Goal: Task Accomplishment & Management: Manage account settings

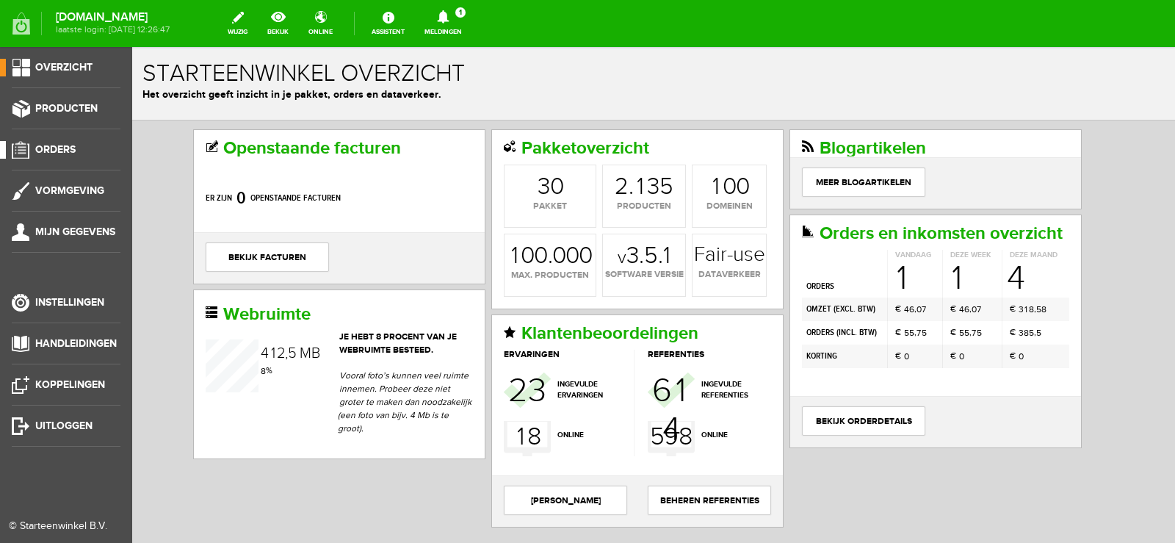
click at [64, 148] on span "Orders" at bounding box center [55, 149] width 40 height 12
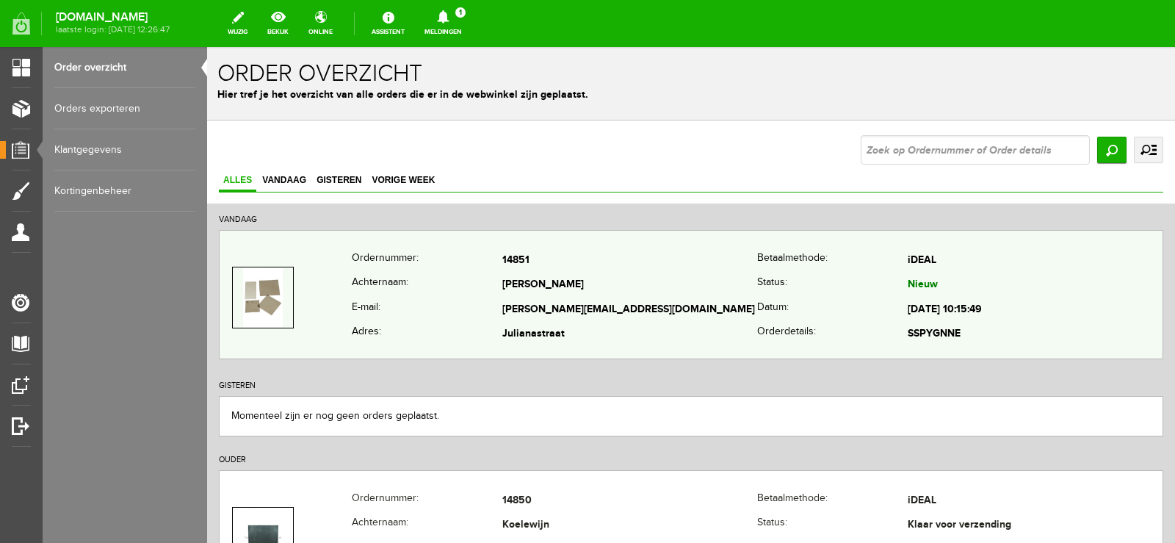
click at [696, 280] on td "[PERSON_NAME]" at bounding box center [629, 285] width 255 height 25
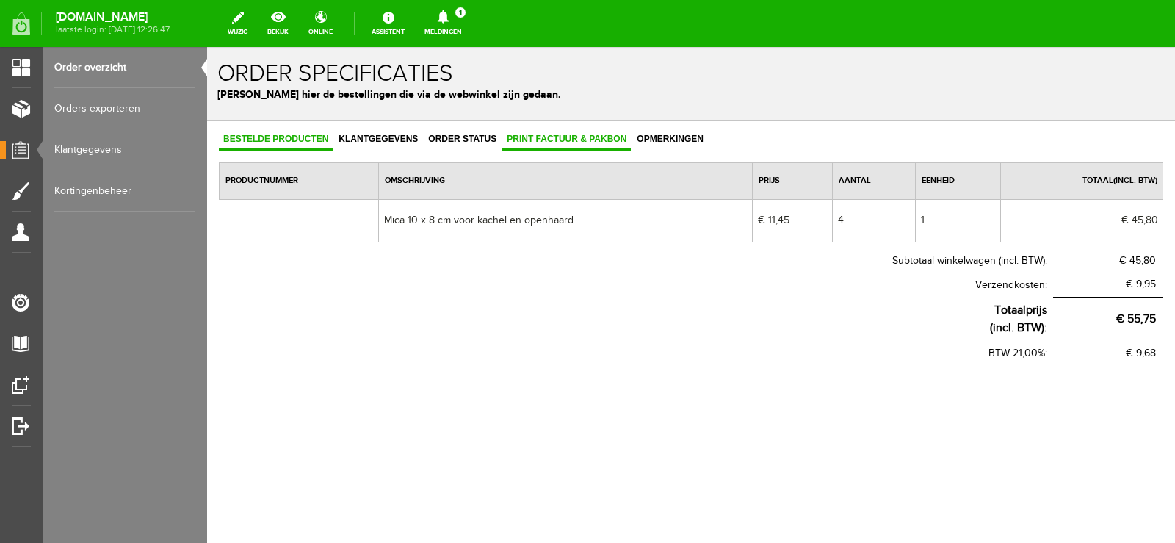
click at [567, 138] on span "Print factuur & pakbon" at bounding box center [566, 139] width 129 height 10
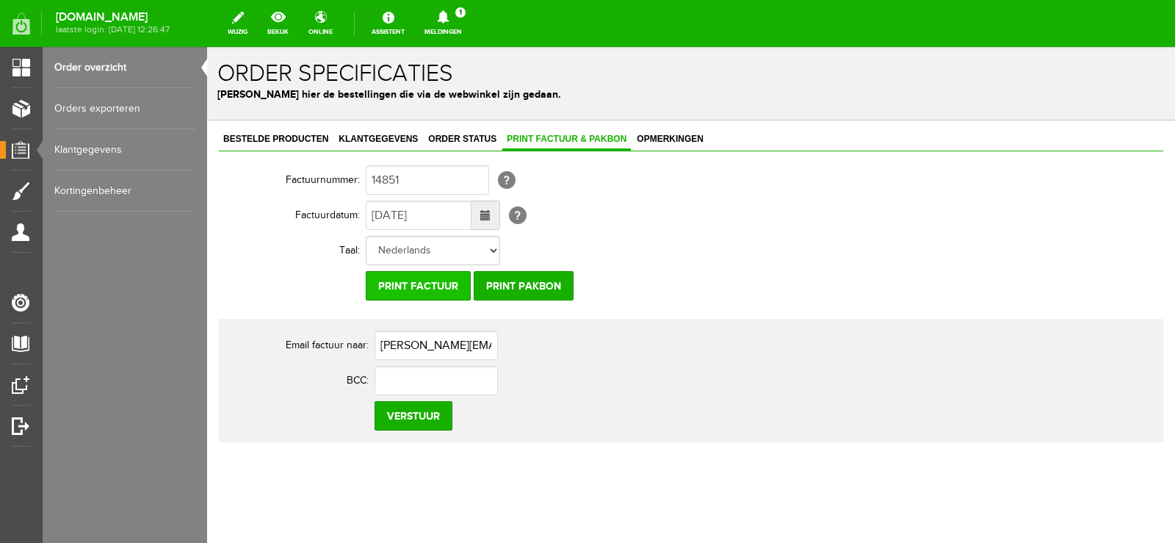
click at [420, 278] on input "Print factuur" at bounding box center [418, 285] width 105 height 29
click at [527, 282] on input "Print pakbon" at bounding box center [524, 285] width 100 height 29
click at [449, 14] on icon at bounding box center [443, 16] width 12 height 13
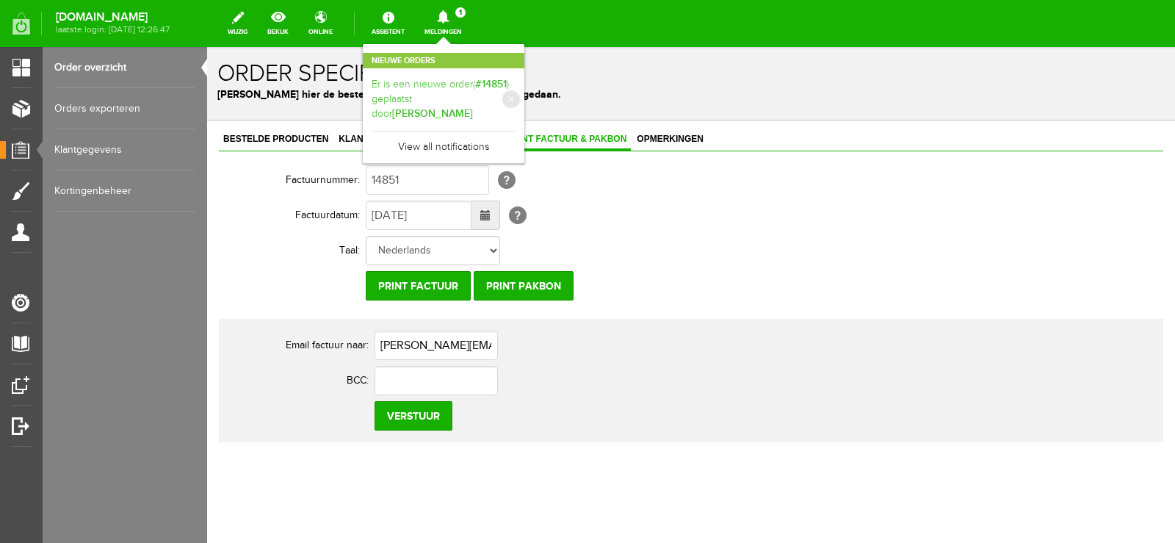
click at [516, 87] on link "Er is een nieuwe order( #14851 ) geplaatst door [PERSON_NAME]" at bounding box center [444, 99] width 144 height 45
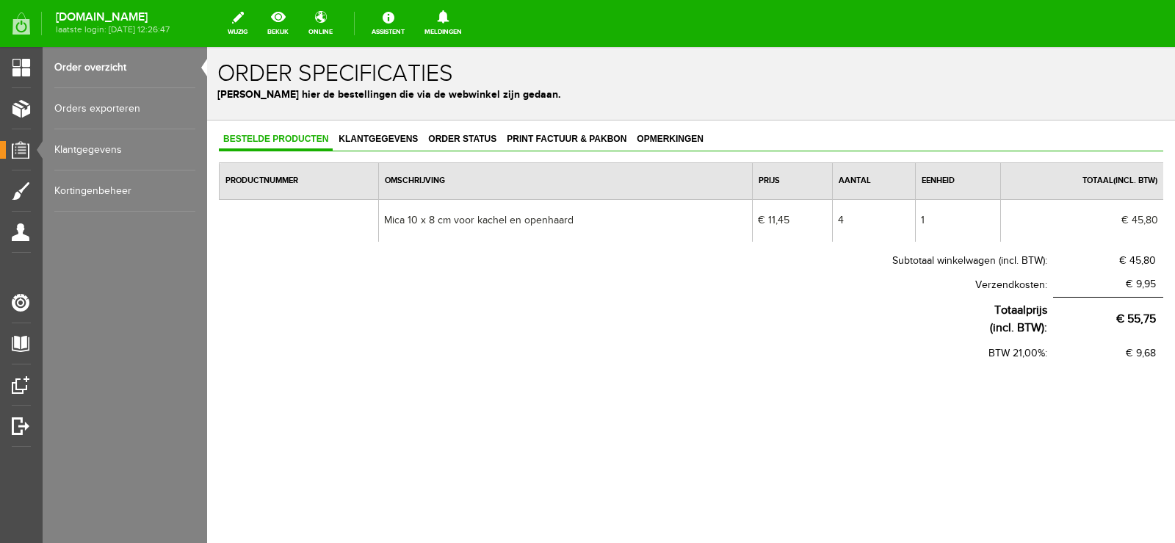
click at [462, 15] on icon at bounding box center [442, 16] width 37 height 13
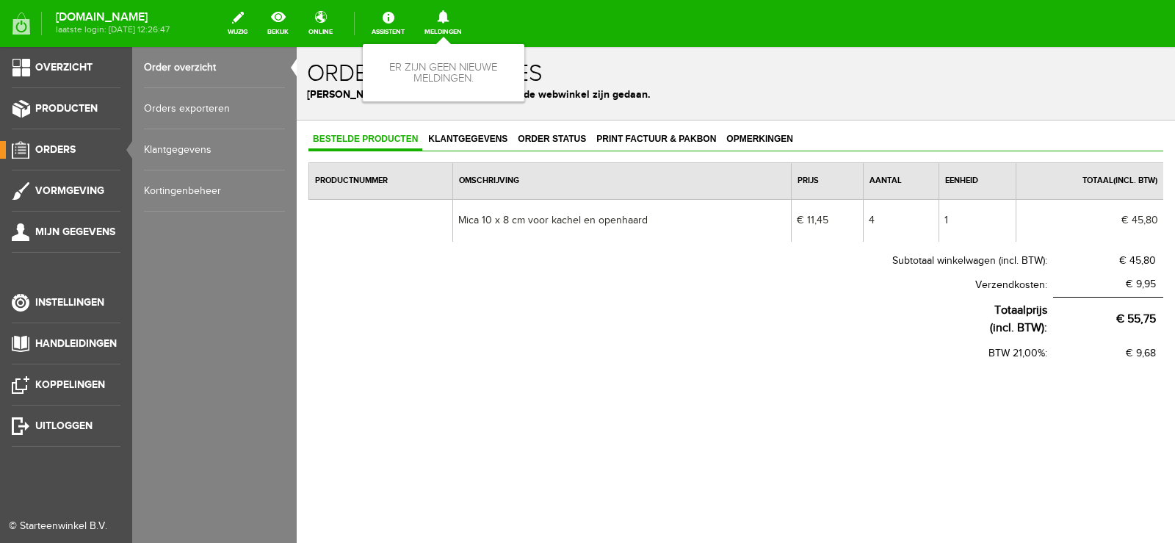
click at [48, 146] on span "Orders" at bounding box center [55, 149] width 40 height 12
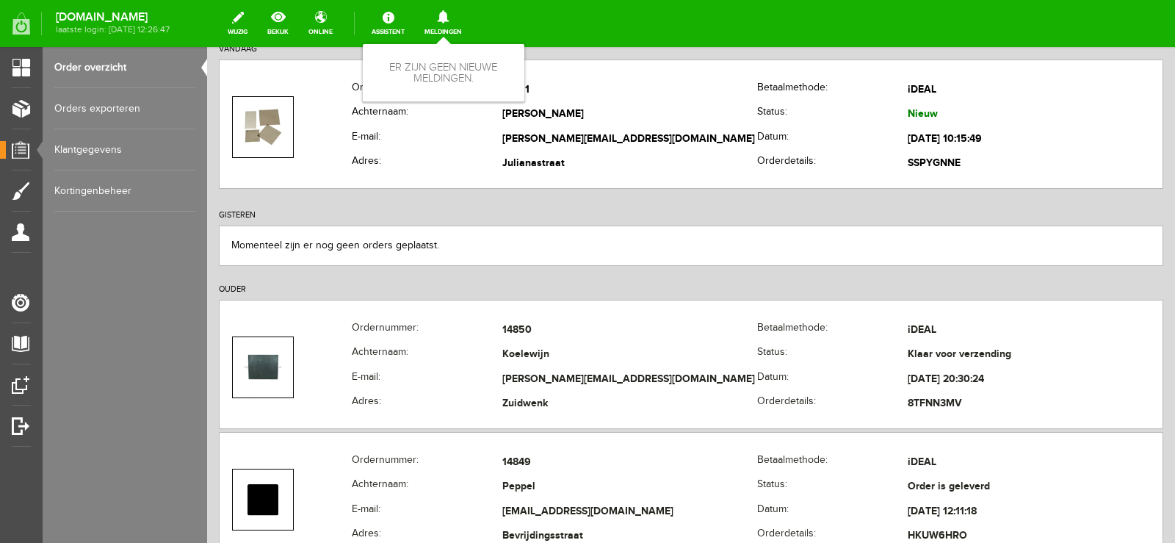
scroll to position [220, 0]
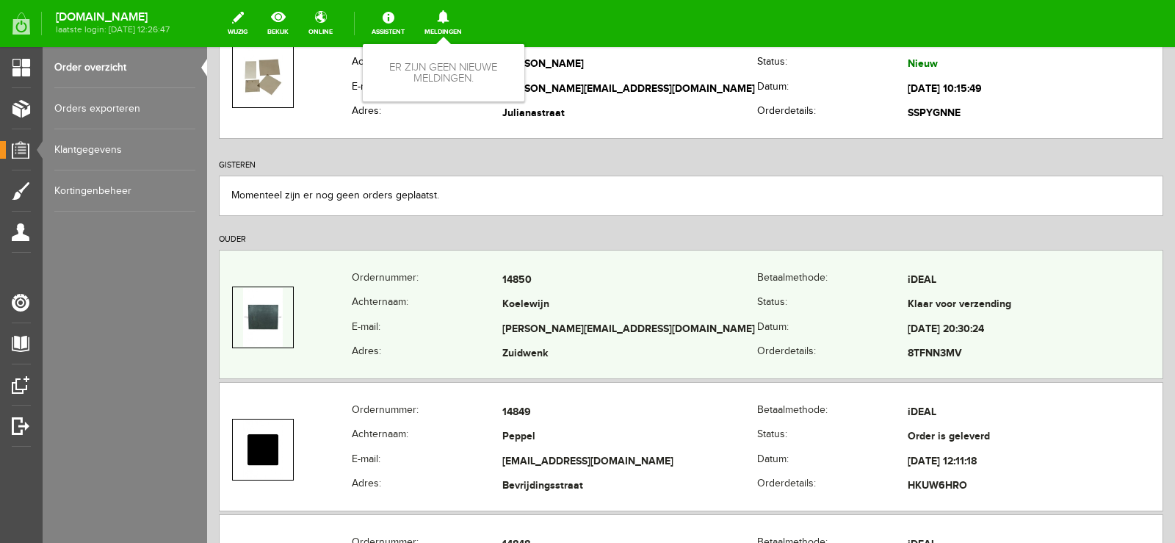
click at [648, 319] on td "[PERSON_NAME][EMAIL_ADDRESS][DOMAIN_NAME]" at bounding box center [629, 329] width 255 height 25
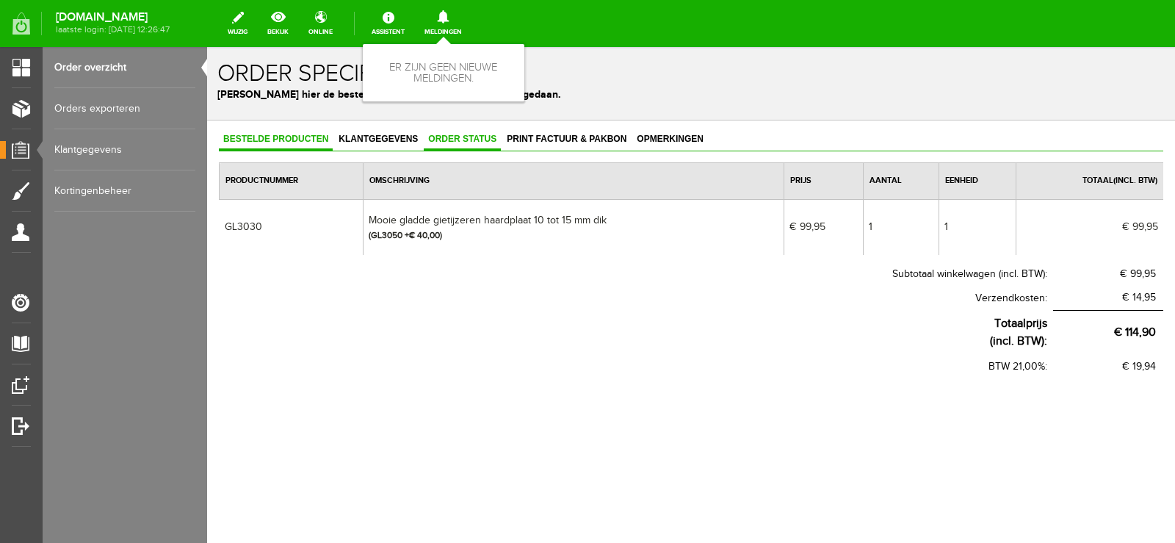
click at [466, 137] on span "Order status" at bounding box center [462, 139] width 77 height 10
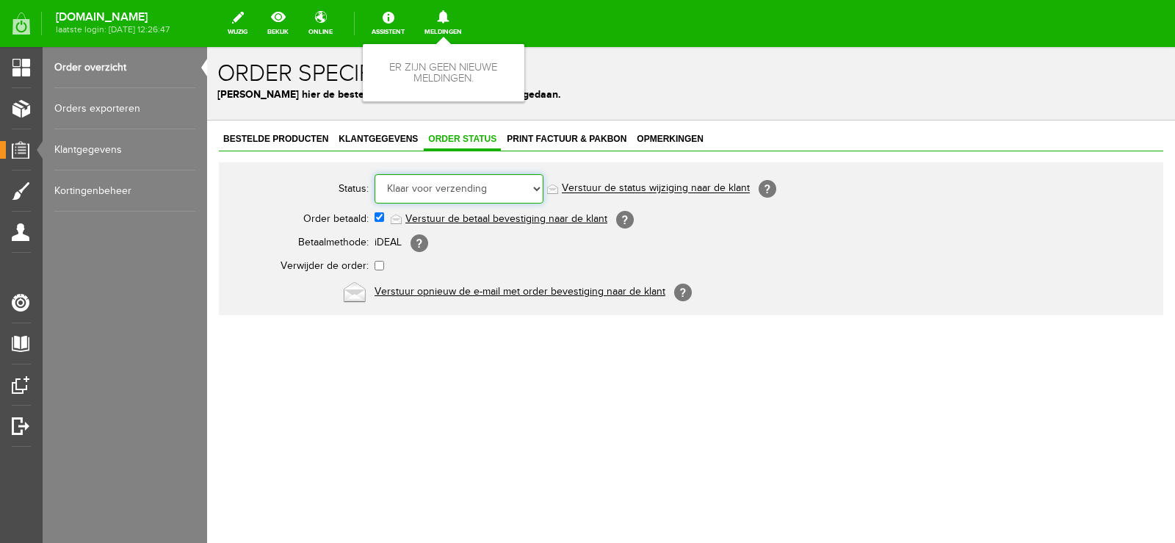
click at [538, 187] on select "Order niet afgerond Nieuw Order in behandeling Wacht op leverancier Wacht op be…" at bounding box center [459, 188] width 169 height 29
select select "5"
click at [375, 174] on select "Order niet afgerond Nieuw Order in behandeling Wacht op leverancier Wacht op be…" at bounding box center [459, 188] width 169 height 29
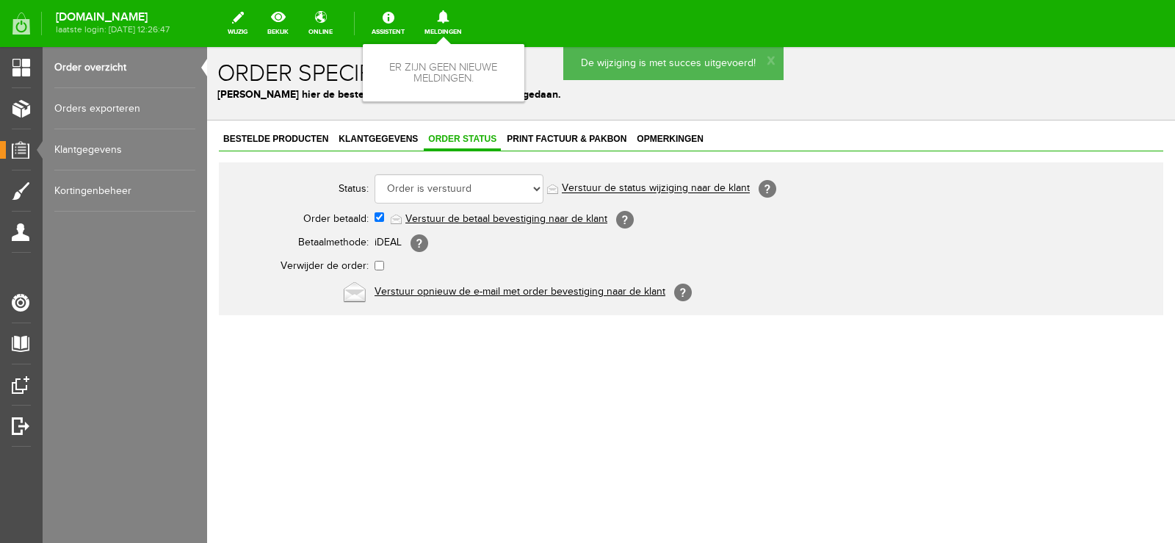
click at [693, 184] on link "Verstuur de status wijziging naar de klant" at bounding box center [656, 189] width 188 height 12
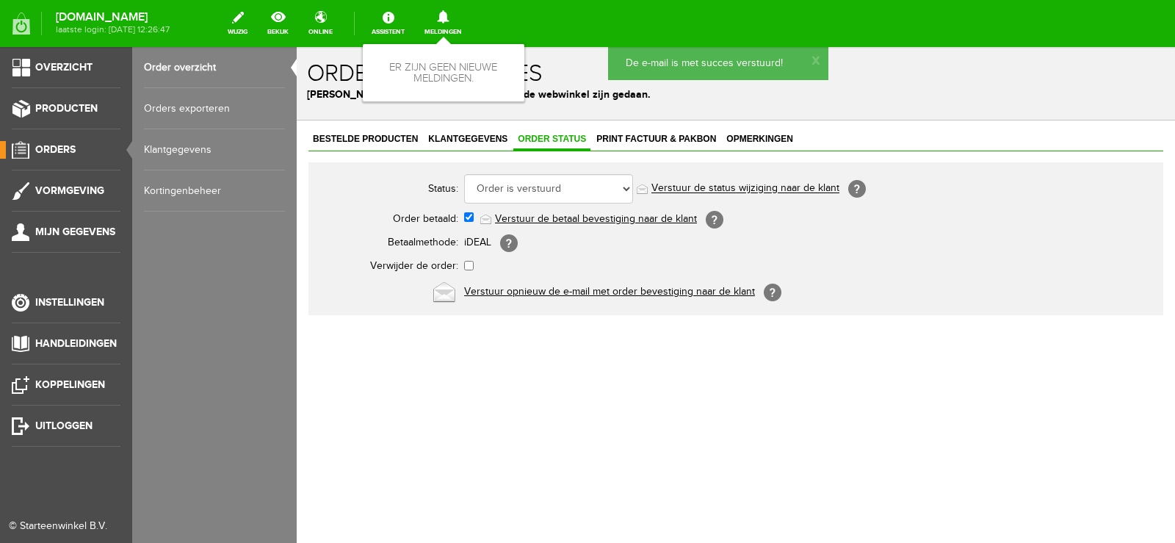
click at [57, 147] on span "Orders" at bounding box center [55, 149] width 40 height 12
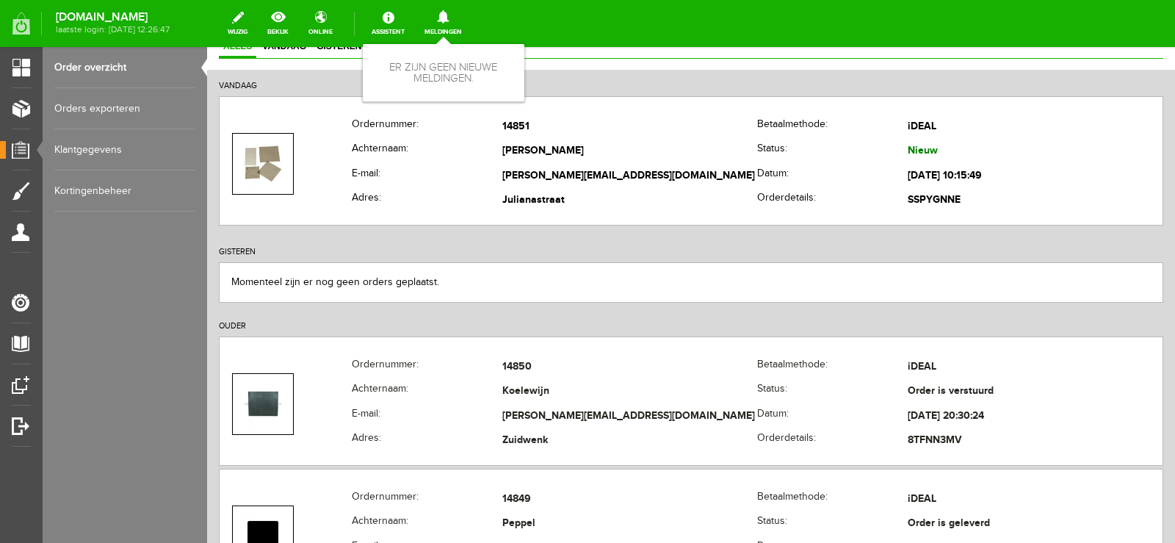
scroll to position [147, 0]
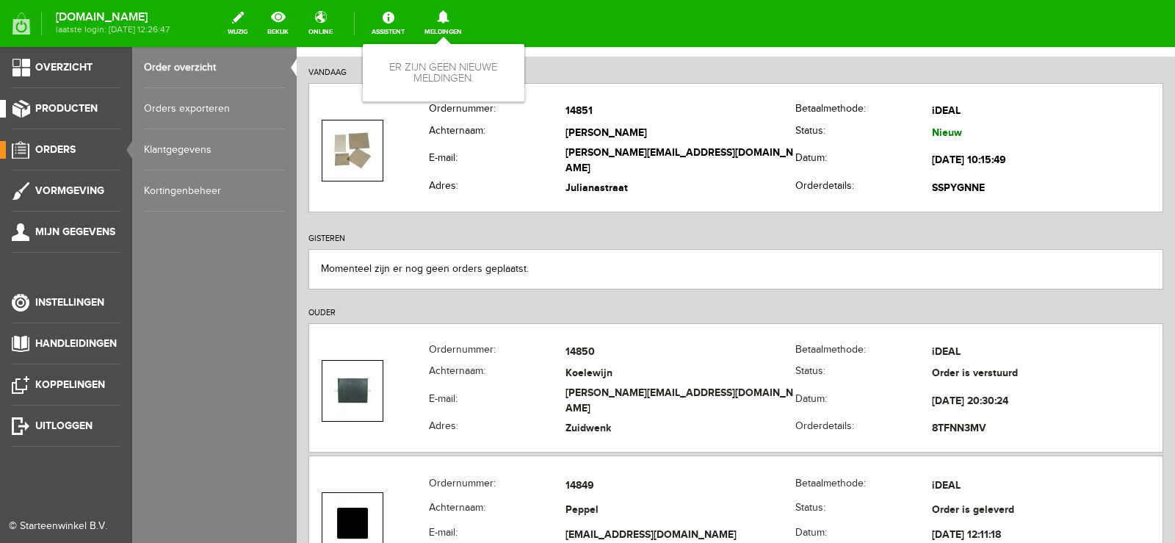
click at [73, 106] on span "Producten" at bounding box center [66, 108] width 62 height 12
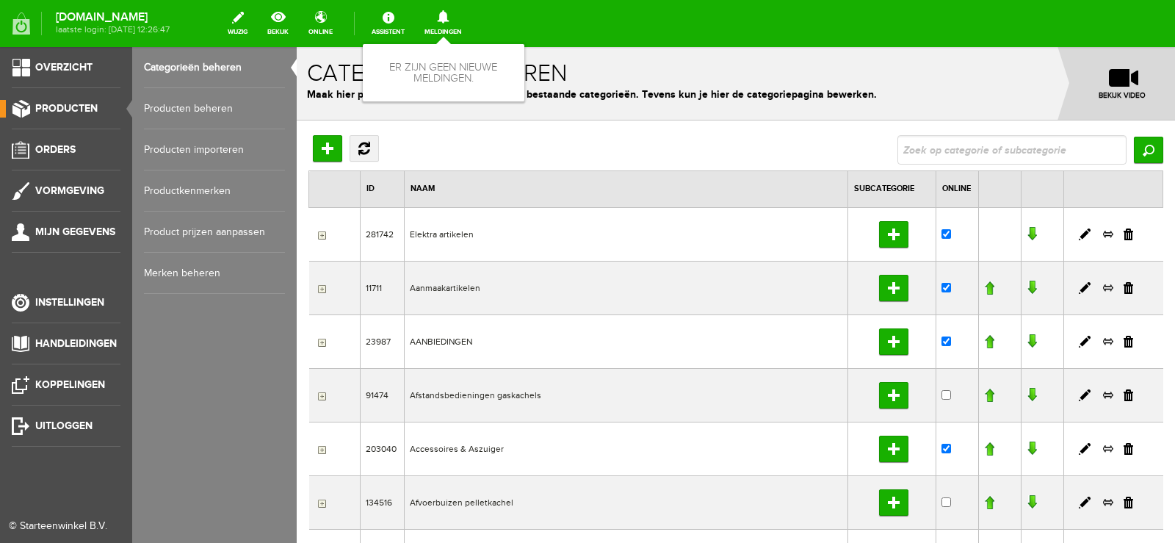
click at [217, 101] on link "Producten beheren" at bounding box center [214, 108] width 141 height 41
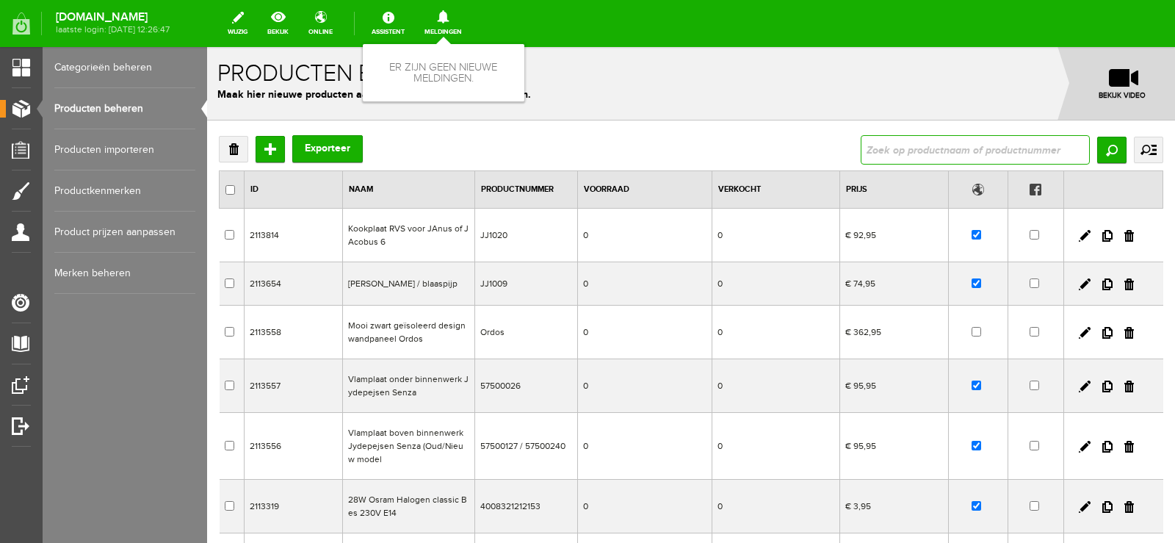
click at [874, 151] on input "text" at bounding box center [975, 149] width 229 height 29
type input "mica"
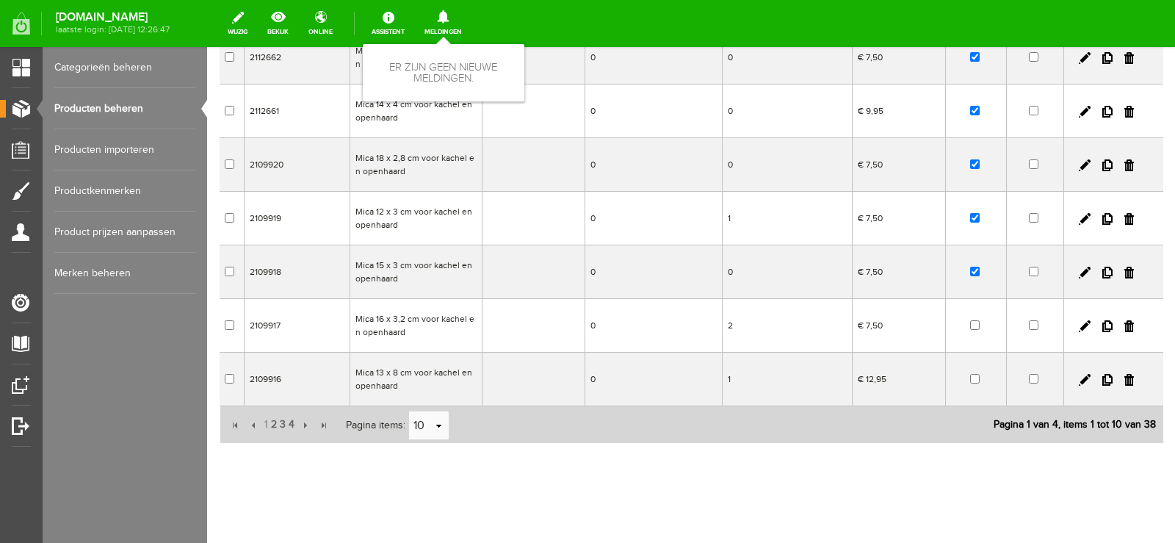
scroll to position [350, 0]
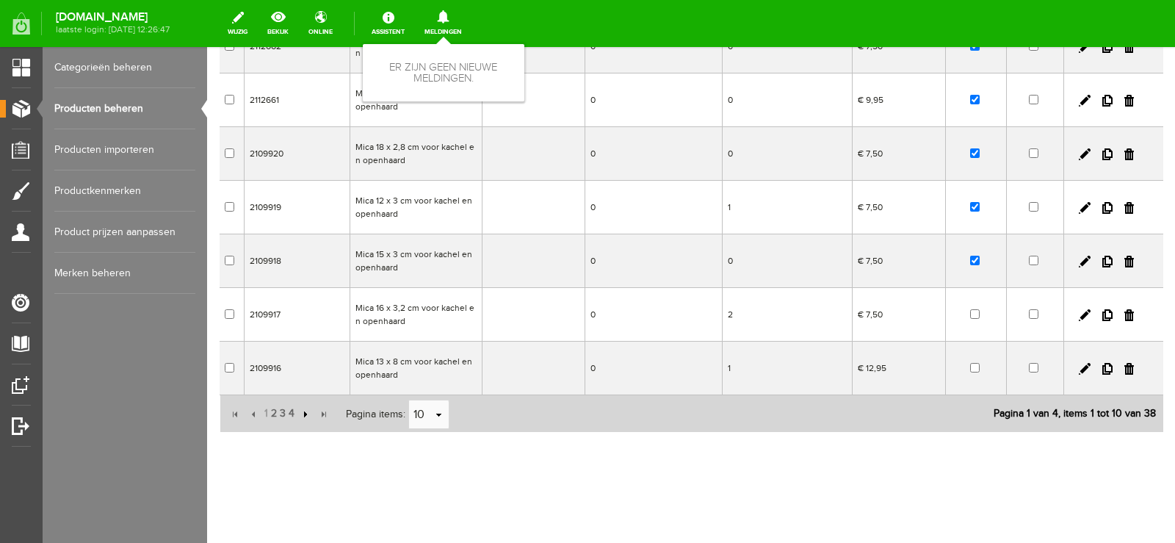
click at [303, 414] on input "button" at bounding box center [304, 414] width 16 height 16
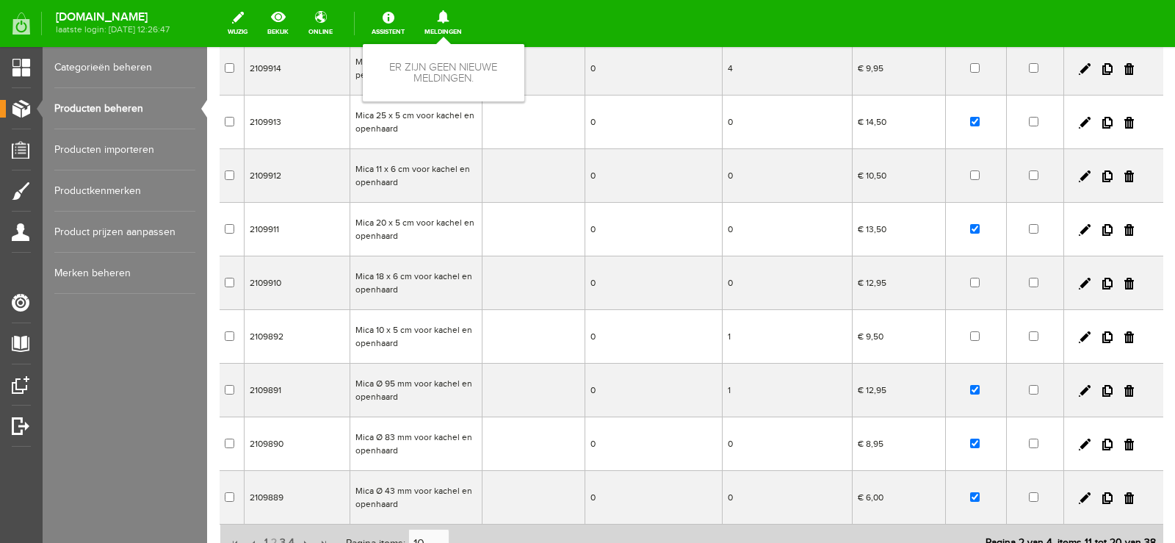
scroll to position [294, 0]
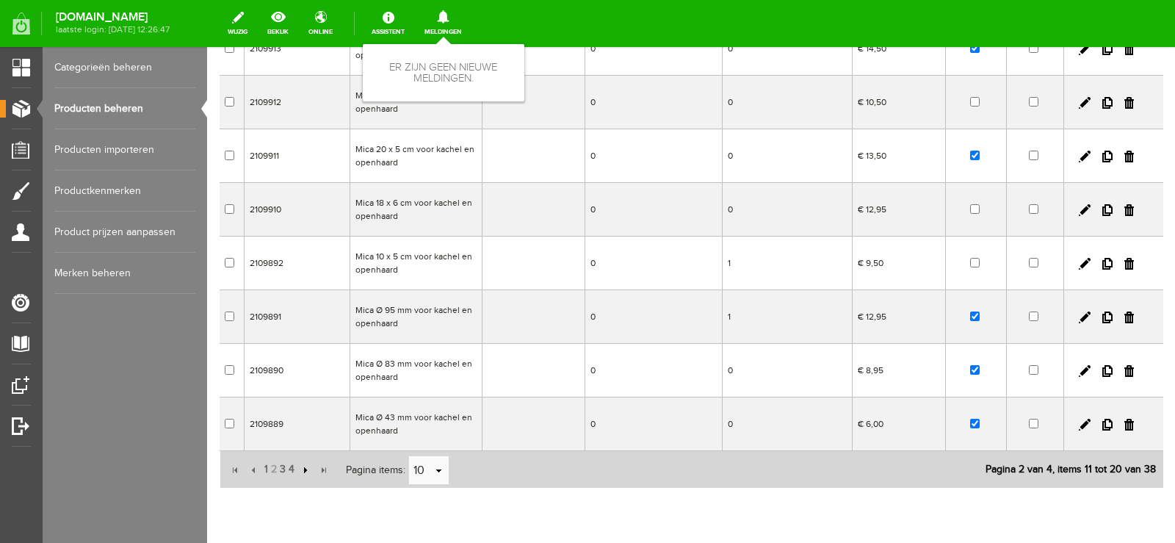
click at [303, 467] on input "button" at bounding box center [304, 470] width 16 height 16
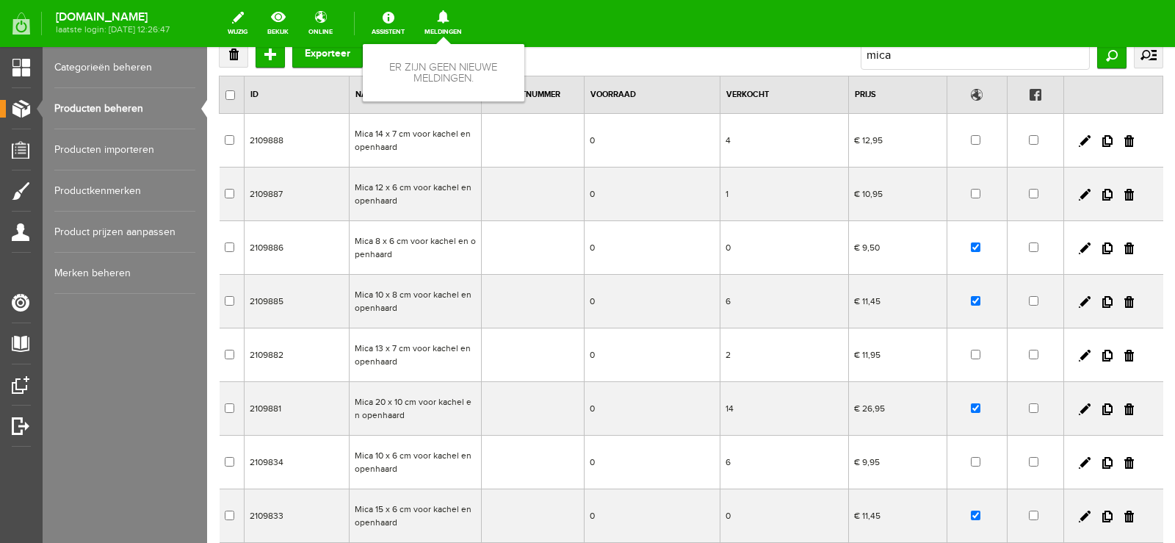
scroll to position [73, 0]
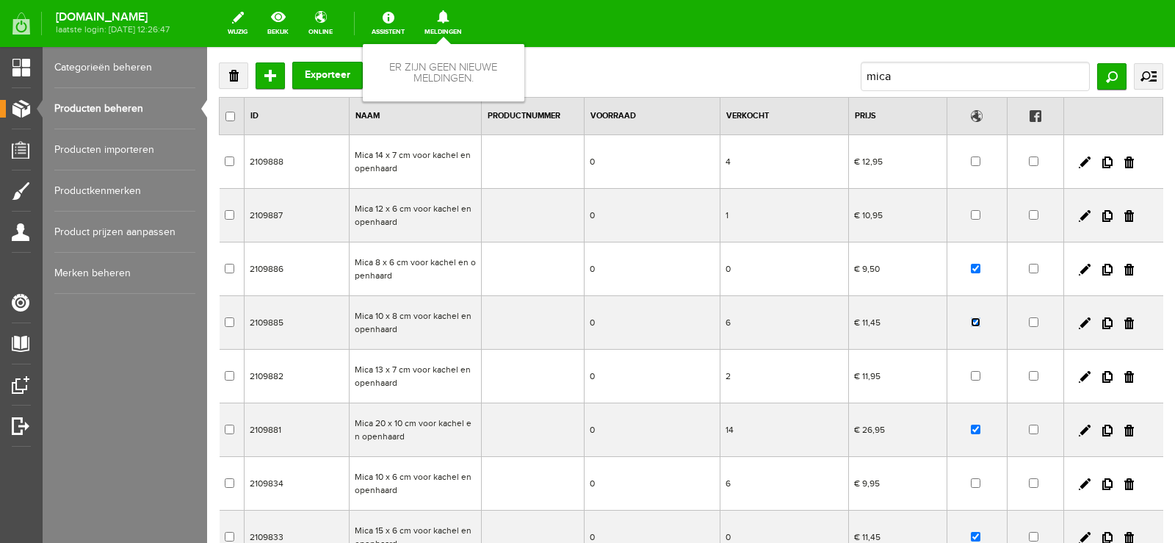
click at [971, 321] on input "checkbox" at bounding box center [976, 322] width 10 height 10
checkbox input "false"
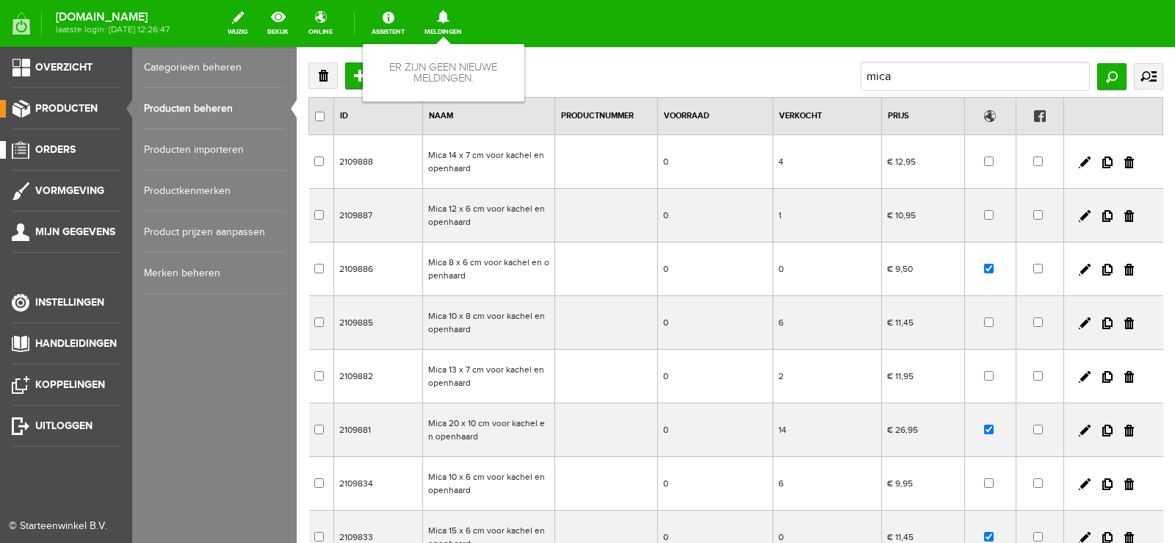
click at [62, 144] on span "Orders" at bounding box center [55, 149] width 40 height 12
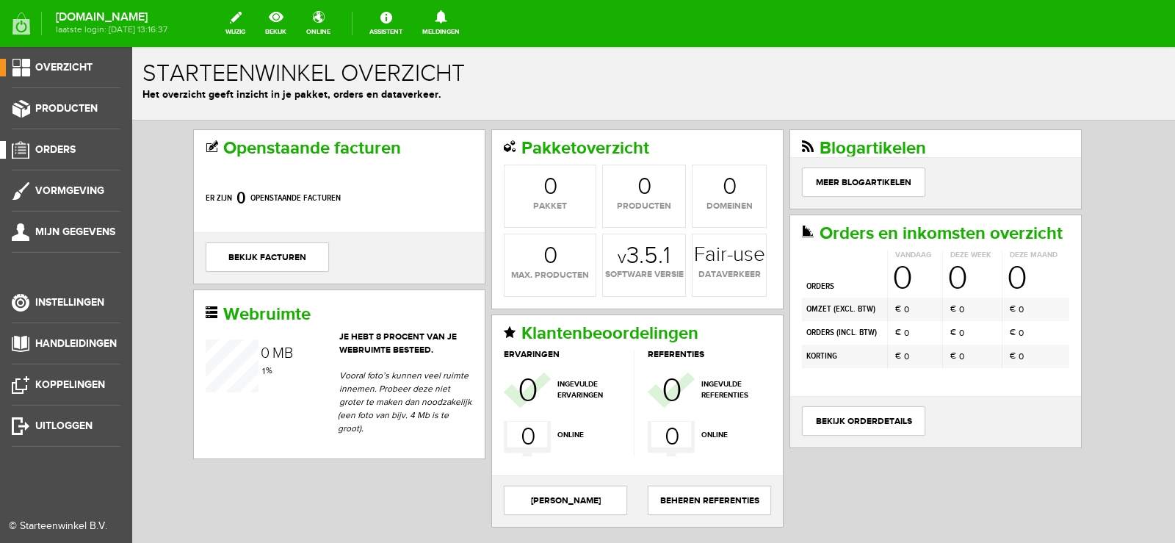
click at [69, 148] on span "Orders" at bounding box center [55, 149] width 40 height 12
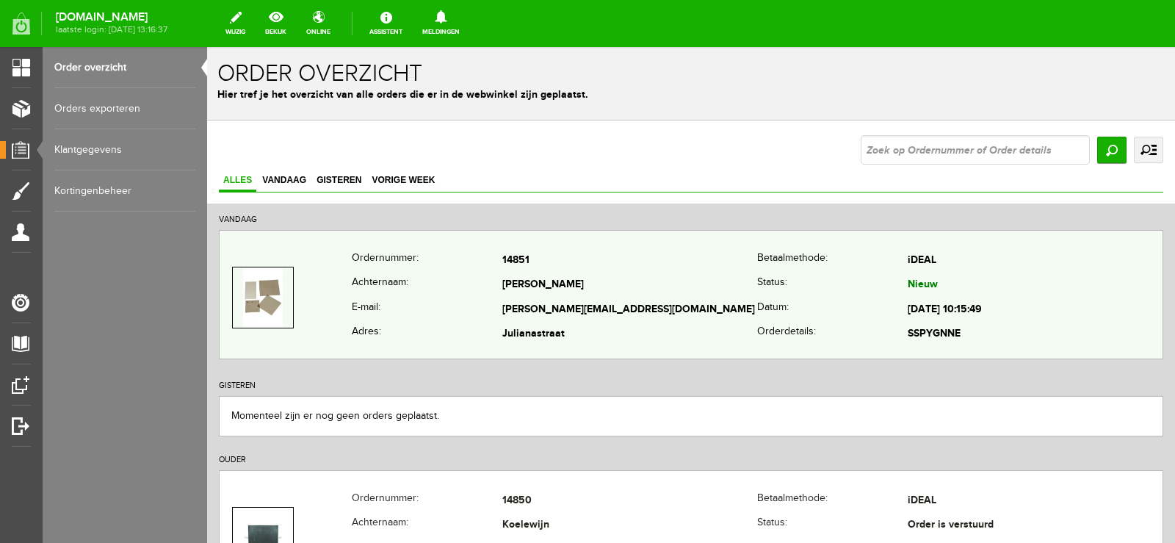
click at [606, 288] on td "[PERSON_NAME]" at bounding box center [629, 285] width 255 height 25
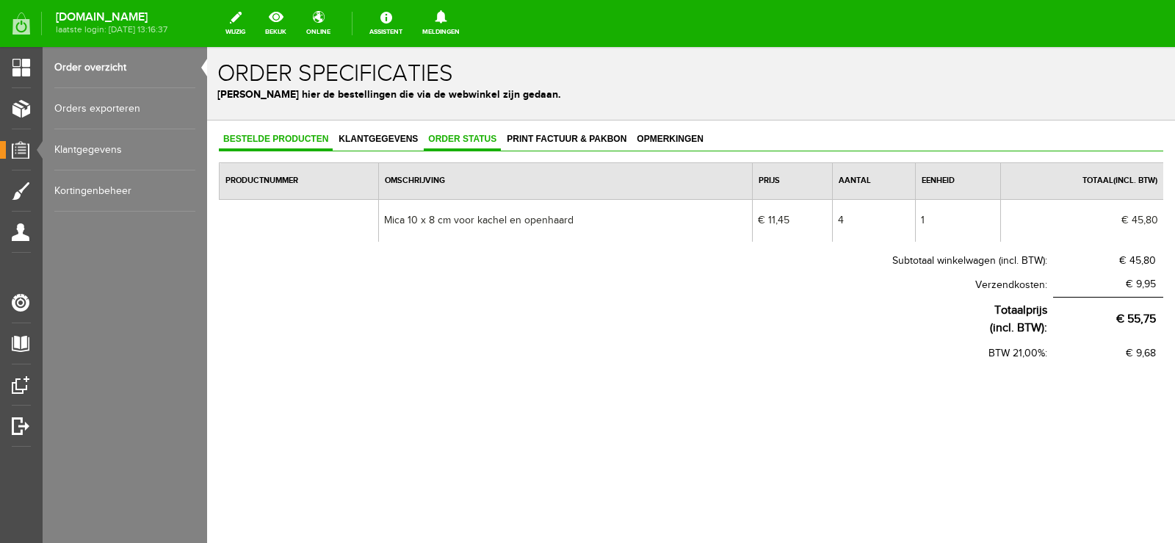
click at [469, 137] on span "Order status" at bounding box center [462, 139] width 77 height 10
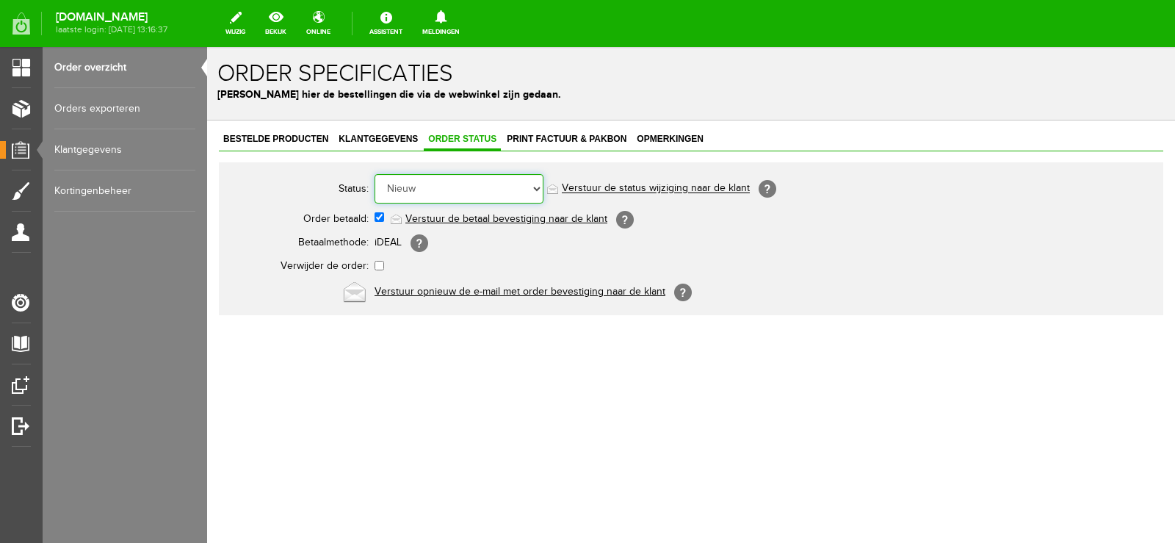
click at [537, 189] on select "Order niet afgerond Nieuw Order in behandeling Wacht op leverancier Wacht op be…" at bounding box center [459, 188] width 169 height 29
select select "14"
click at [375, 174] on select "Order niet afgerond Nieuw Order in behandeling Wacht op leverancier Wacht op be…" at bounding box center [459, 188] width 169 height 29
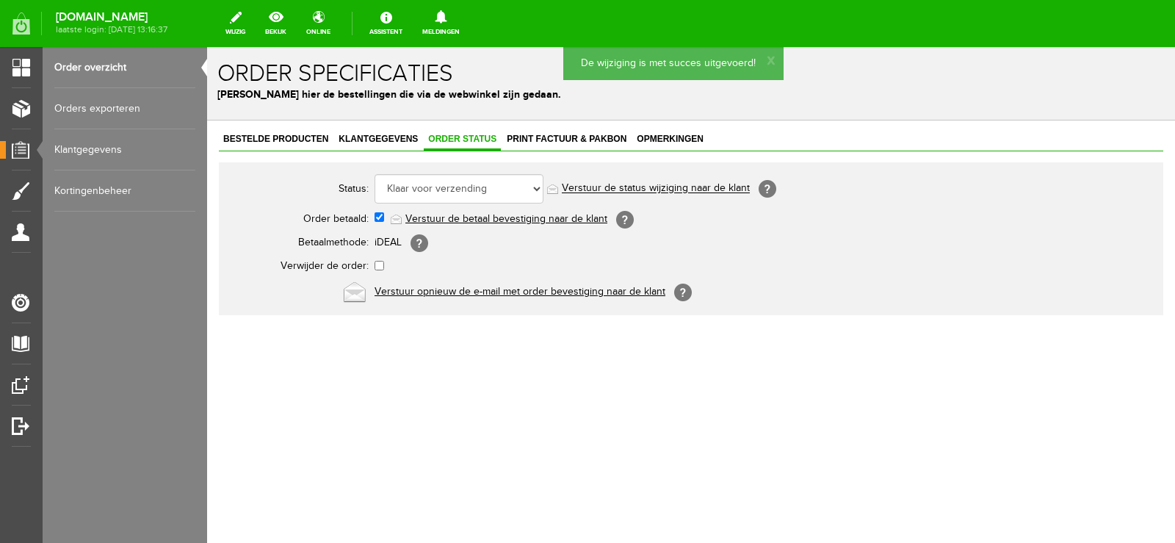
click at [671, 189] on link "Verstuur de status wijziging naar de klant" at bounding box center [656, 189] width 188 height 12
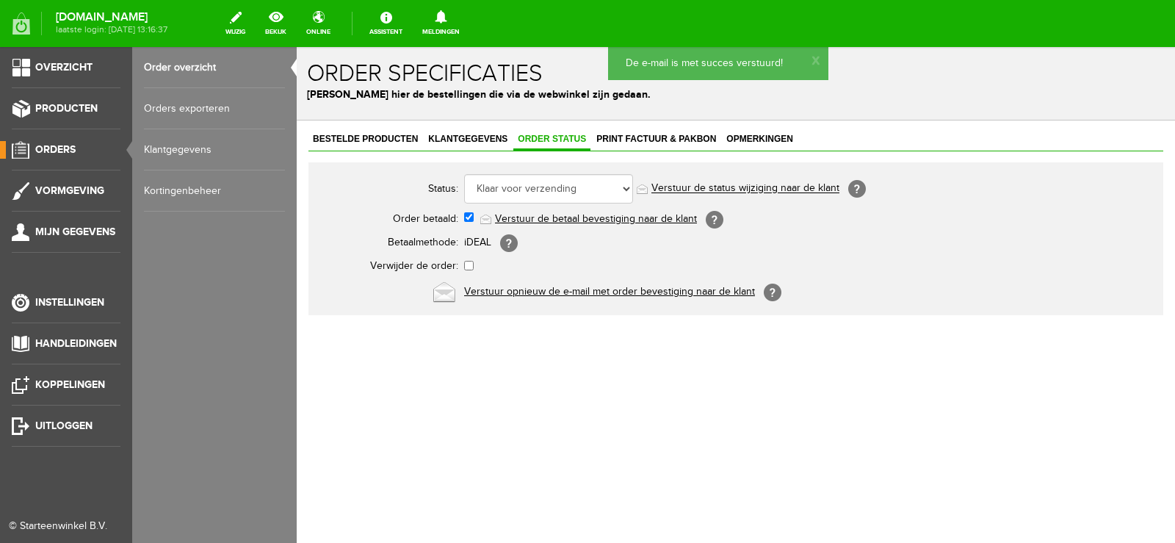
click at [51, 148] on span "Orders" at bounding box center [55, 149] width 40 height 12
